Goal: Find specific page/section: Find specific page/section

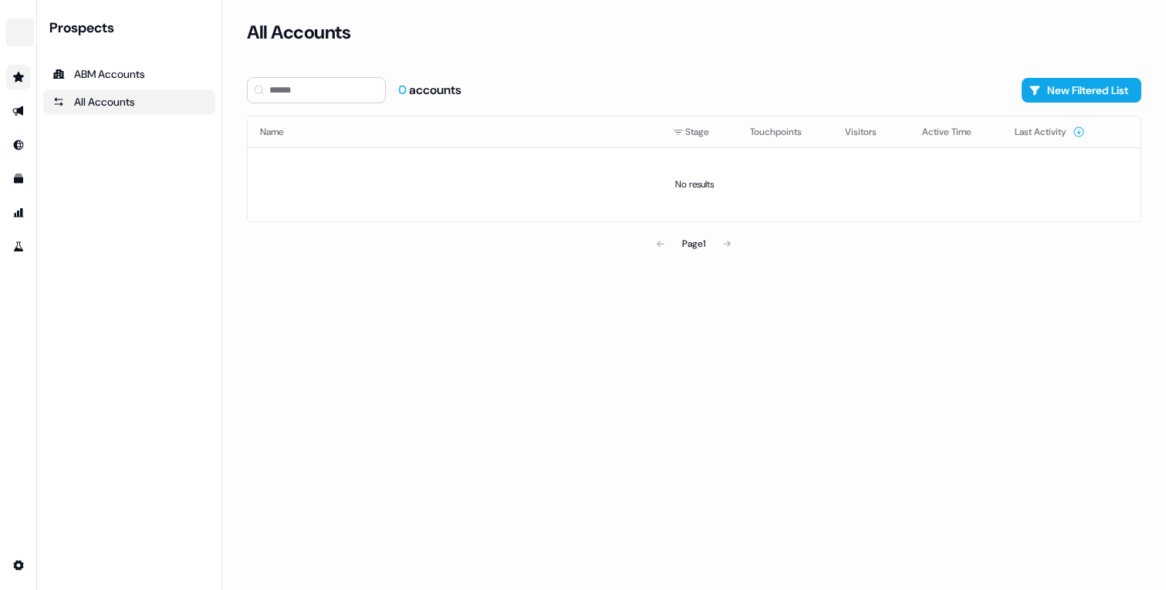
click at [14, 79] on icon "Go to prospects" at bounding box center [18, 77] width 12 height 12
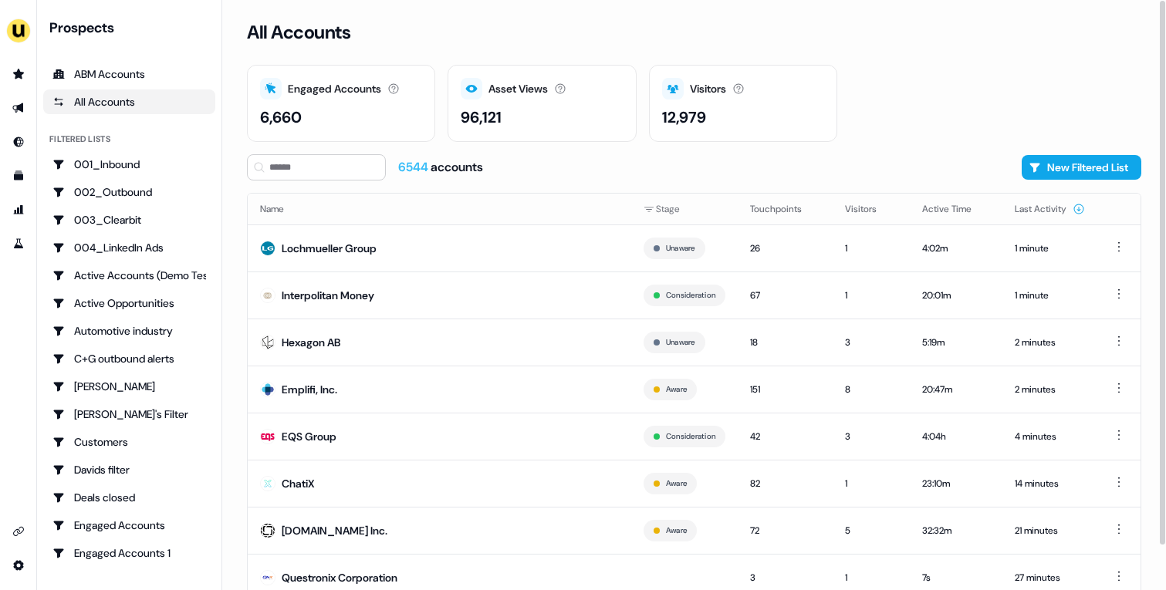
scroll to position [48, 0]
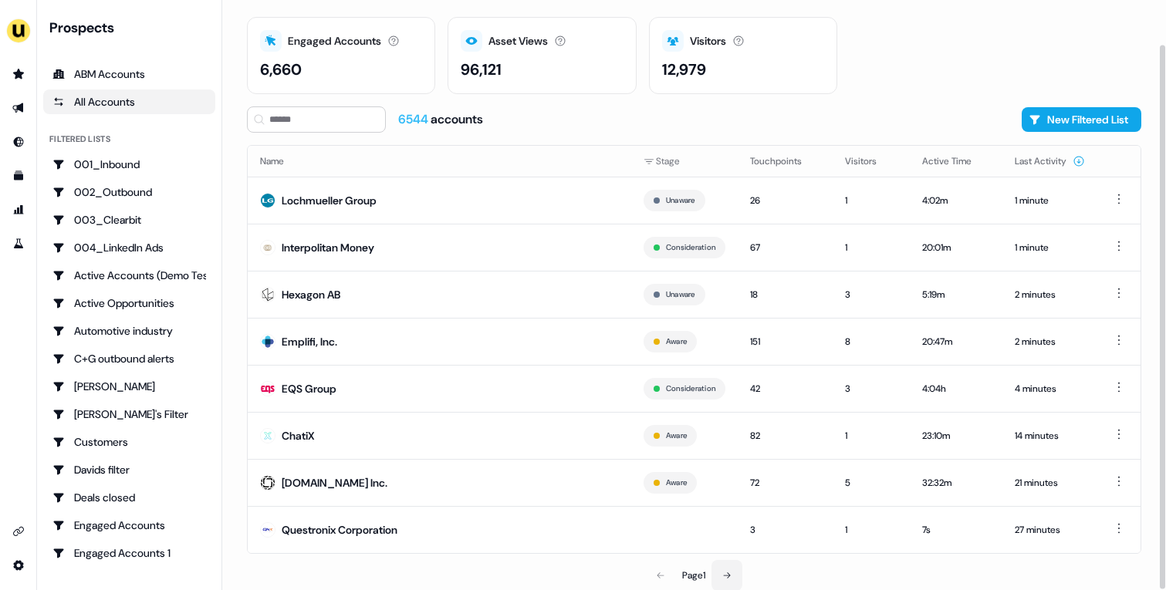
click at [730, 569] on button at bounding box center [727, 575] width 31 height 31
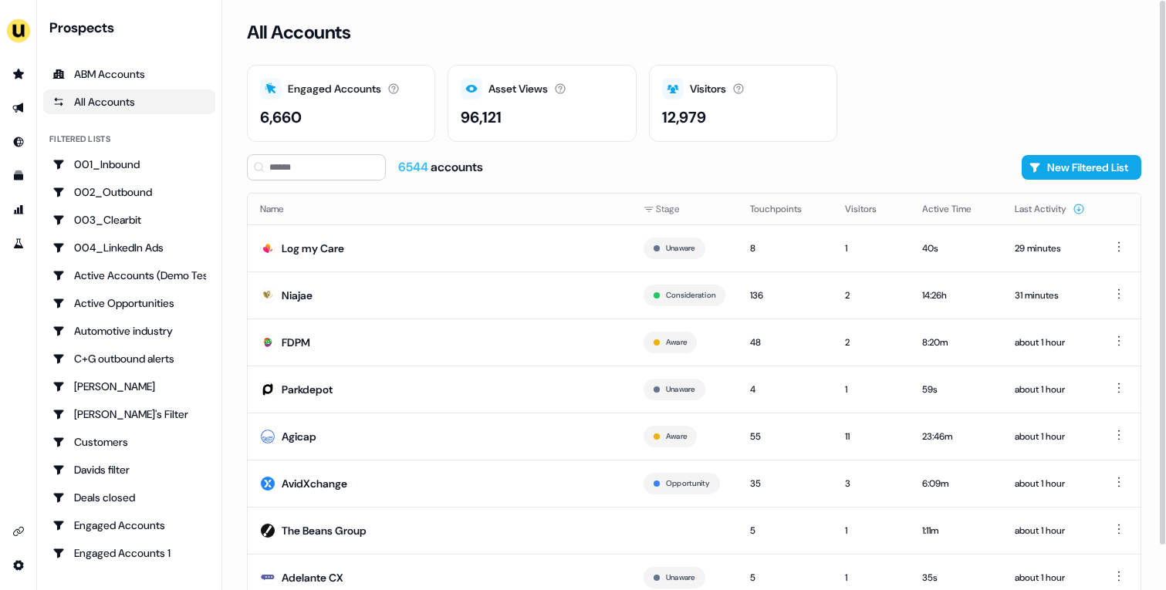
scroll to position [48, 0]
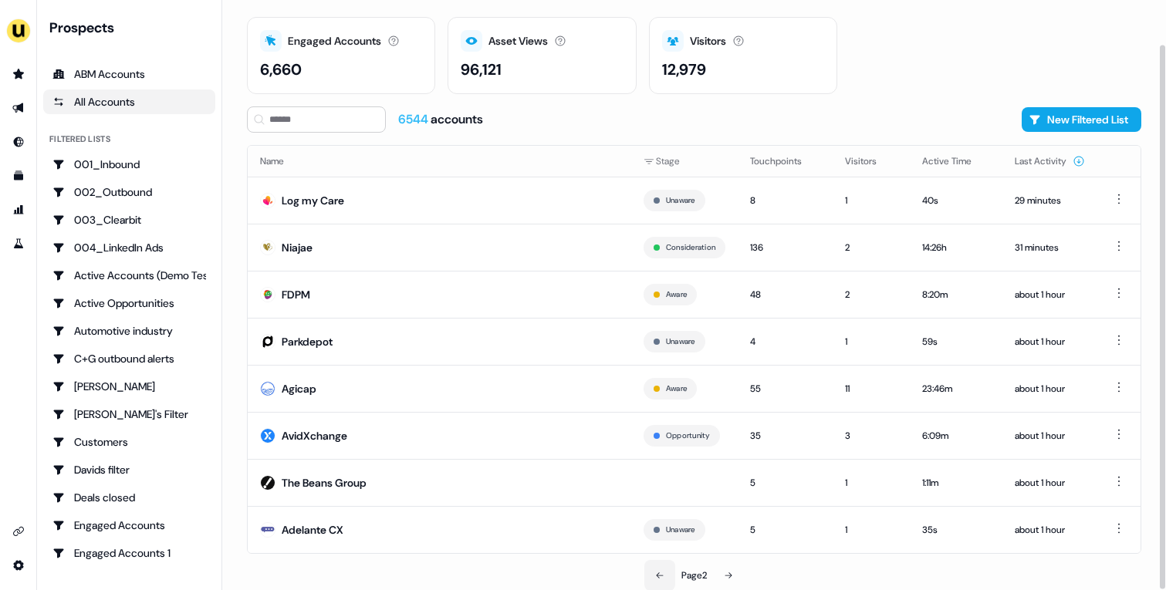
click at [662, 571] on icon at bounding box center [659, 575] width 9 height 9
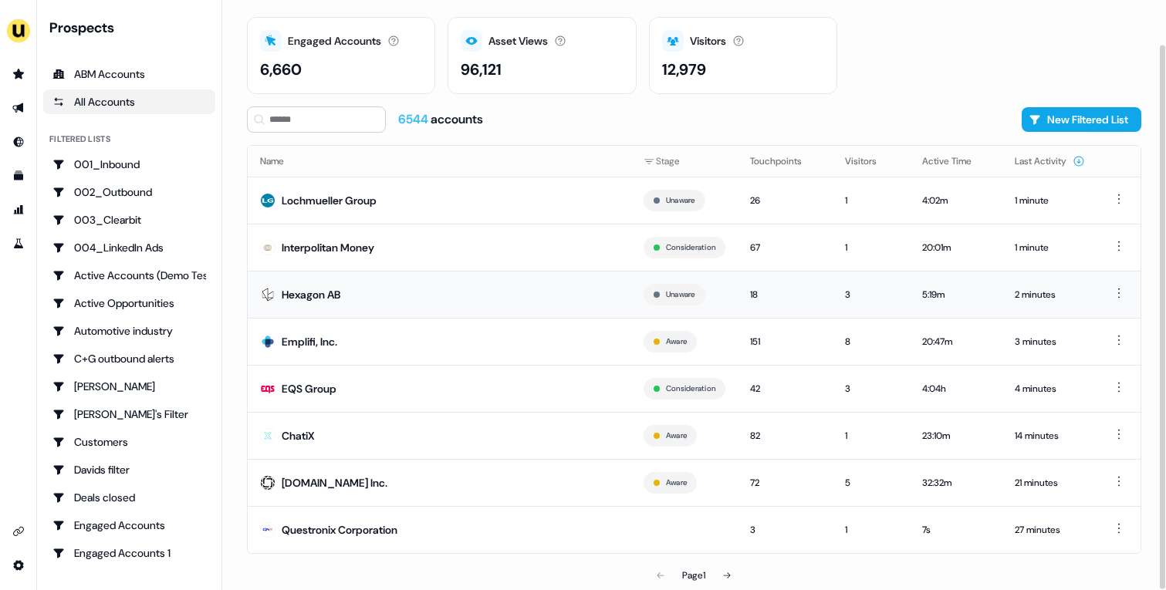
click at [367, 296] on td "Hexagon AB" at bounding box center [440, 294] width 384 height 47
